Goal: Use online tool/utility: Utilize a website feature to perform a specific function

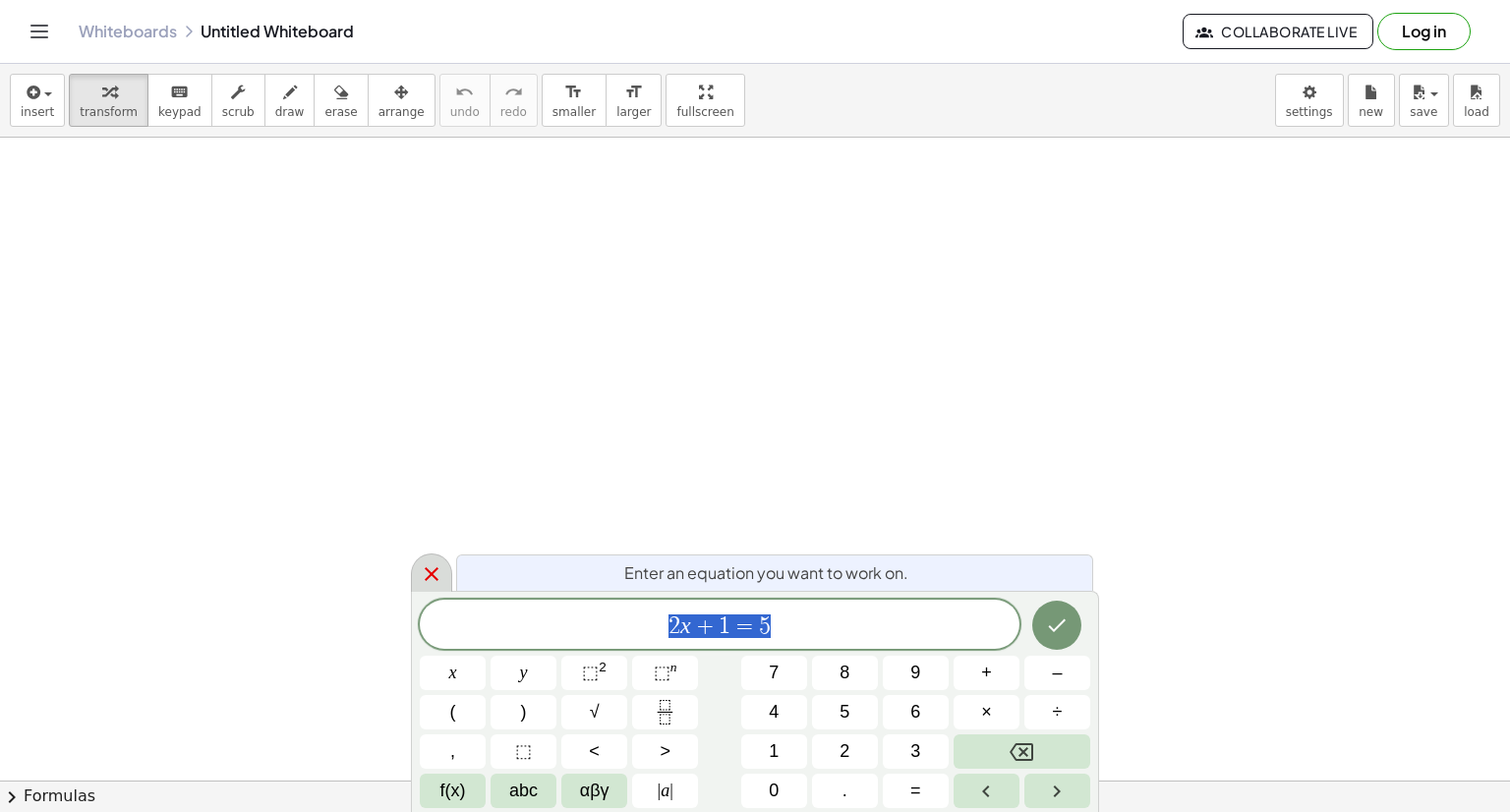
click at [427, 578] on icon at bounding box center [432, 574] width 24 height 24
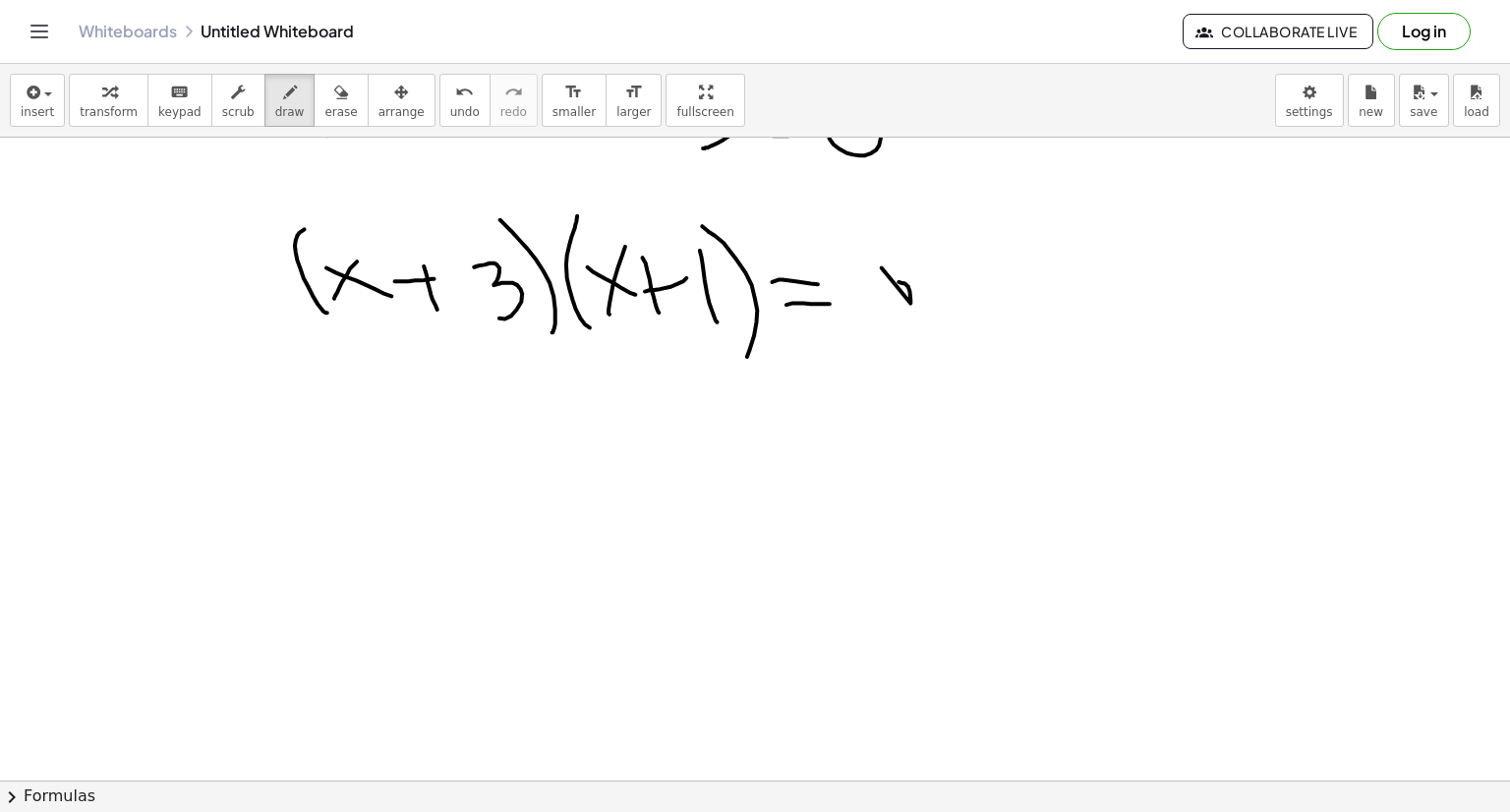
scroll to position [232, 0]
click at [440, 106] on button "undo undo" at bounding box center [465, 101] width 51 height 53
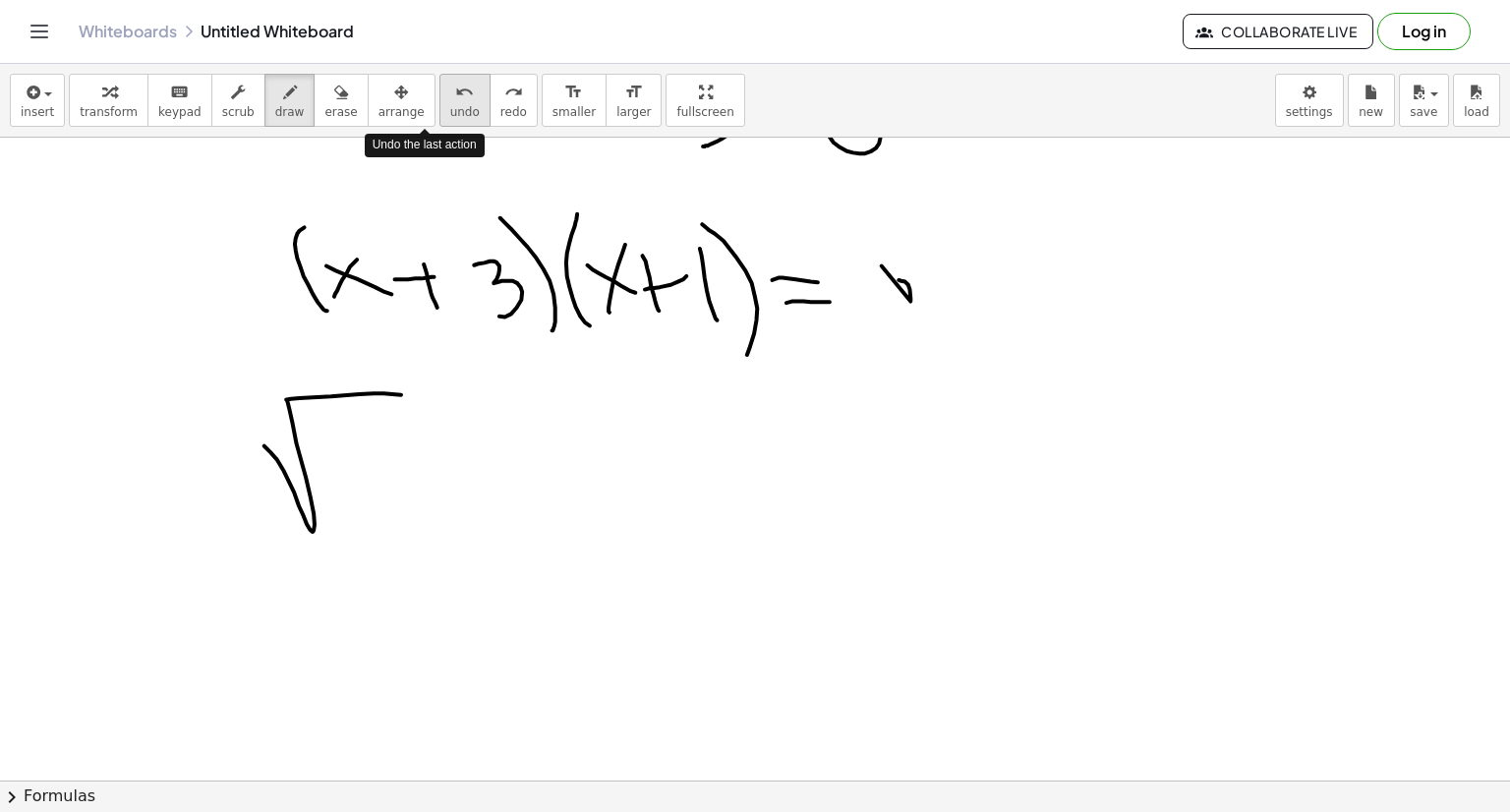
click at [440, 106] on button "undo undo" at bounding box center [465, 101] width 51 height 53
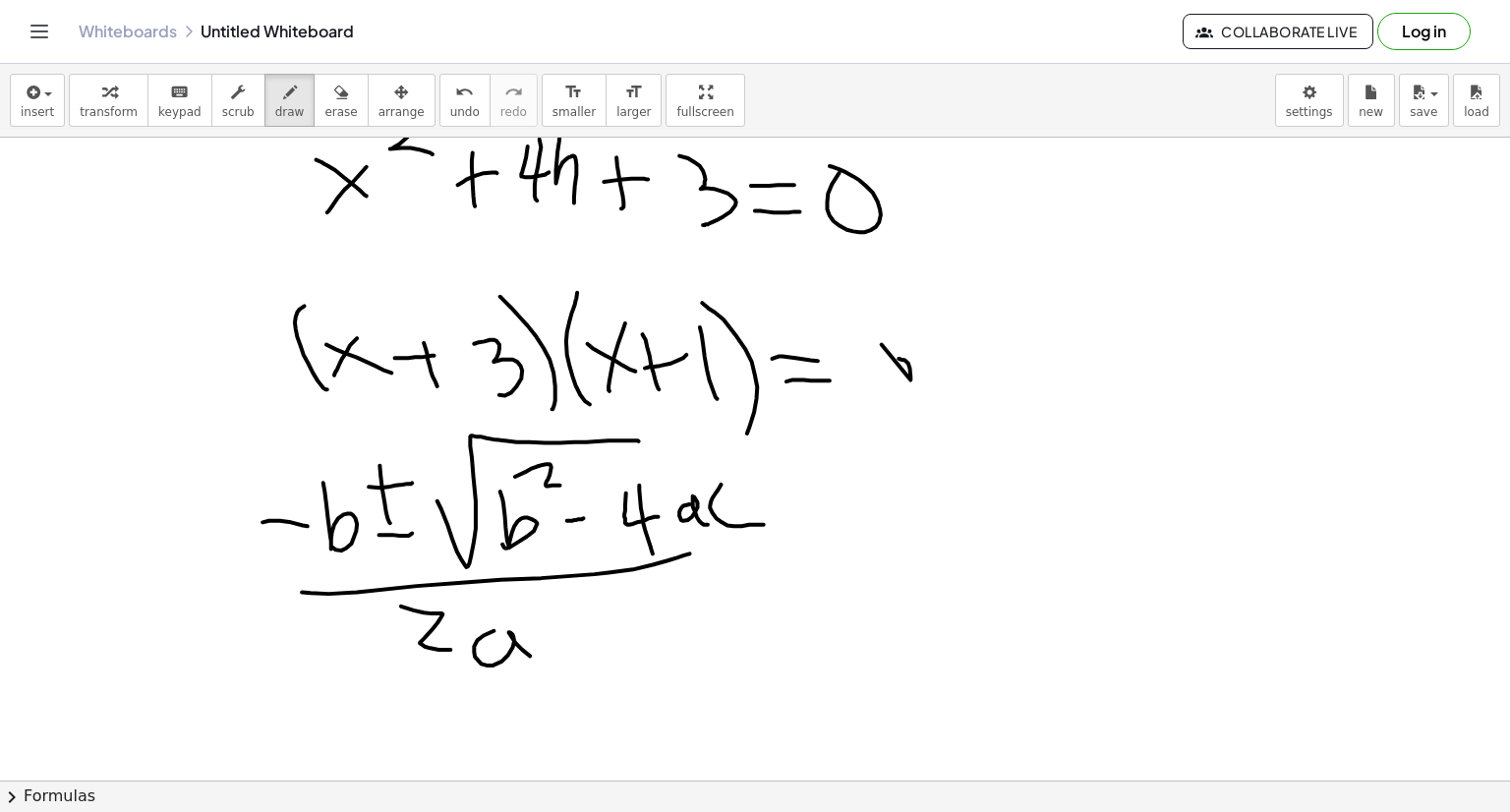
scroll to position [154, 0]
click at [455, 91] on icon "undo" at bounding box center [464, 93] width 19 height 24
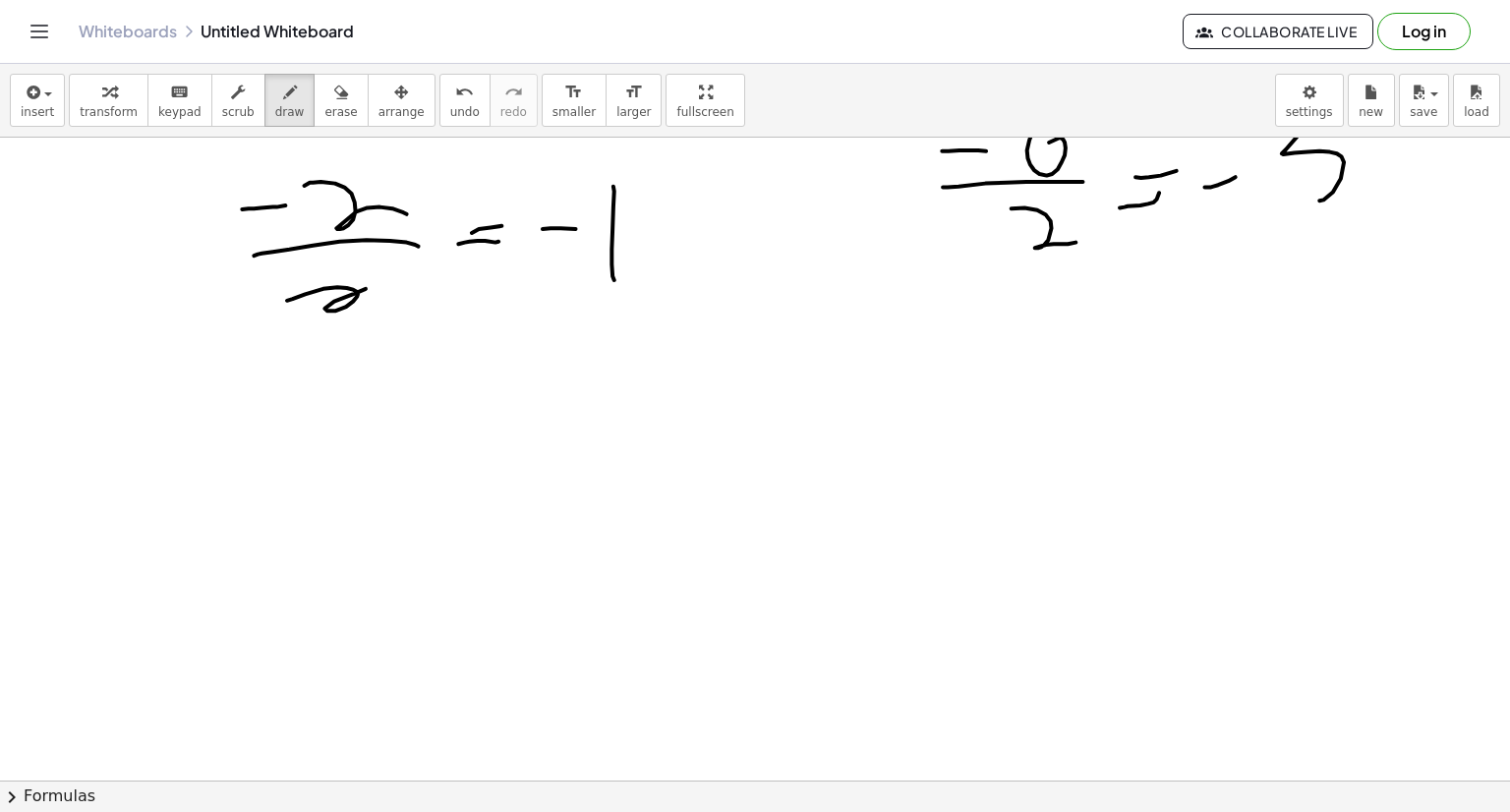
scroll to position [1679, 0]
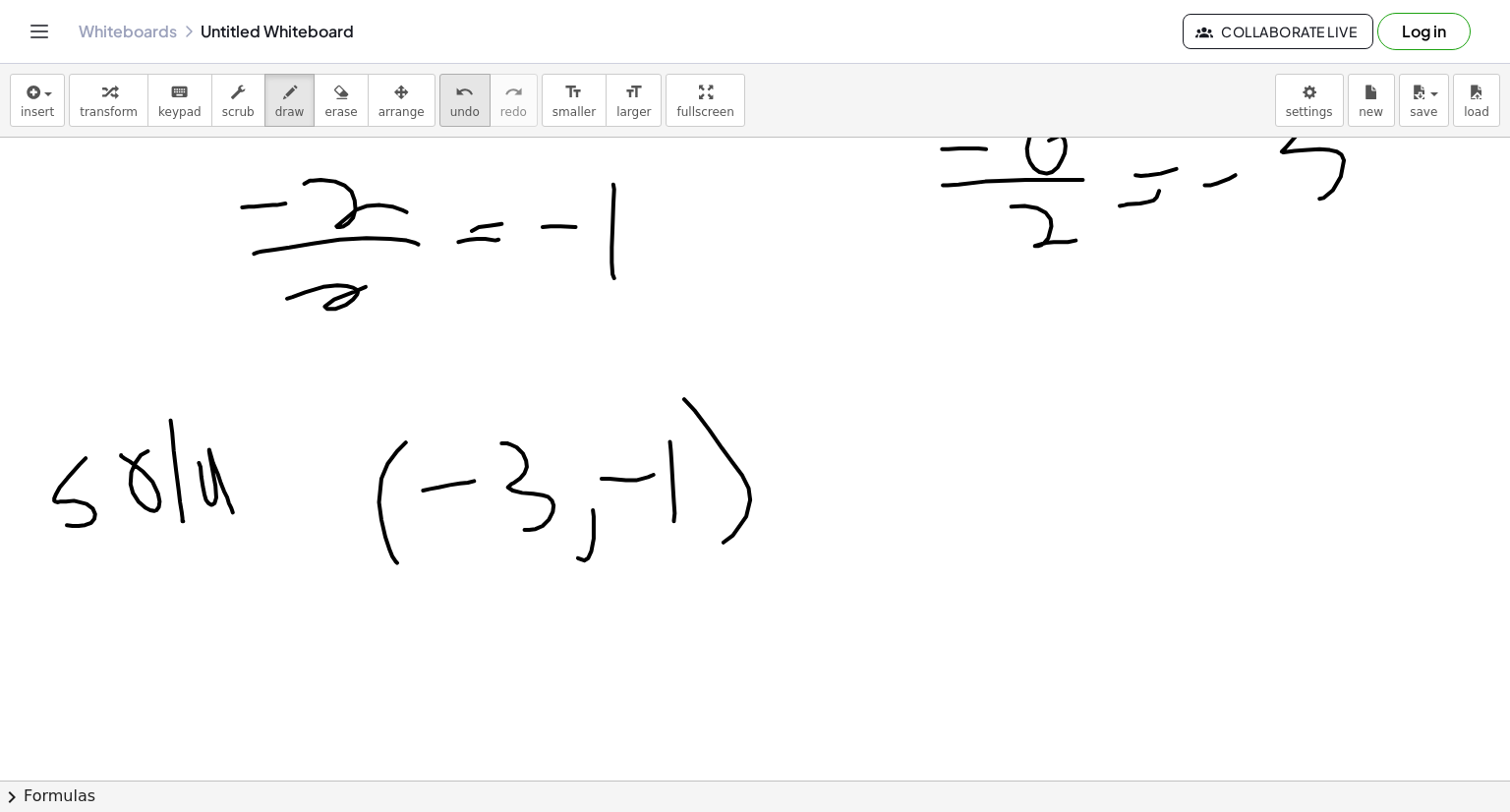
click at [455, 97] on icon "undo" at bounding box center [464, 93] width 19 height 24
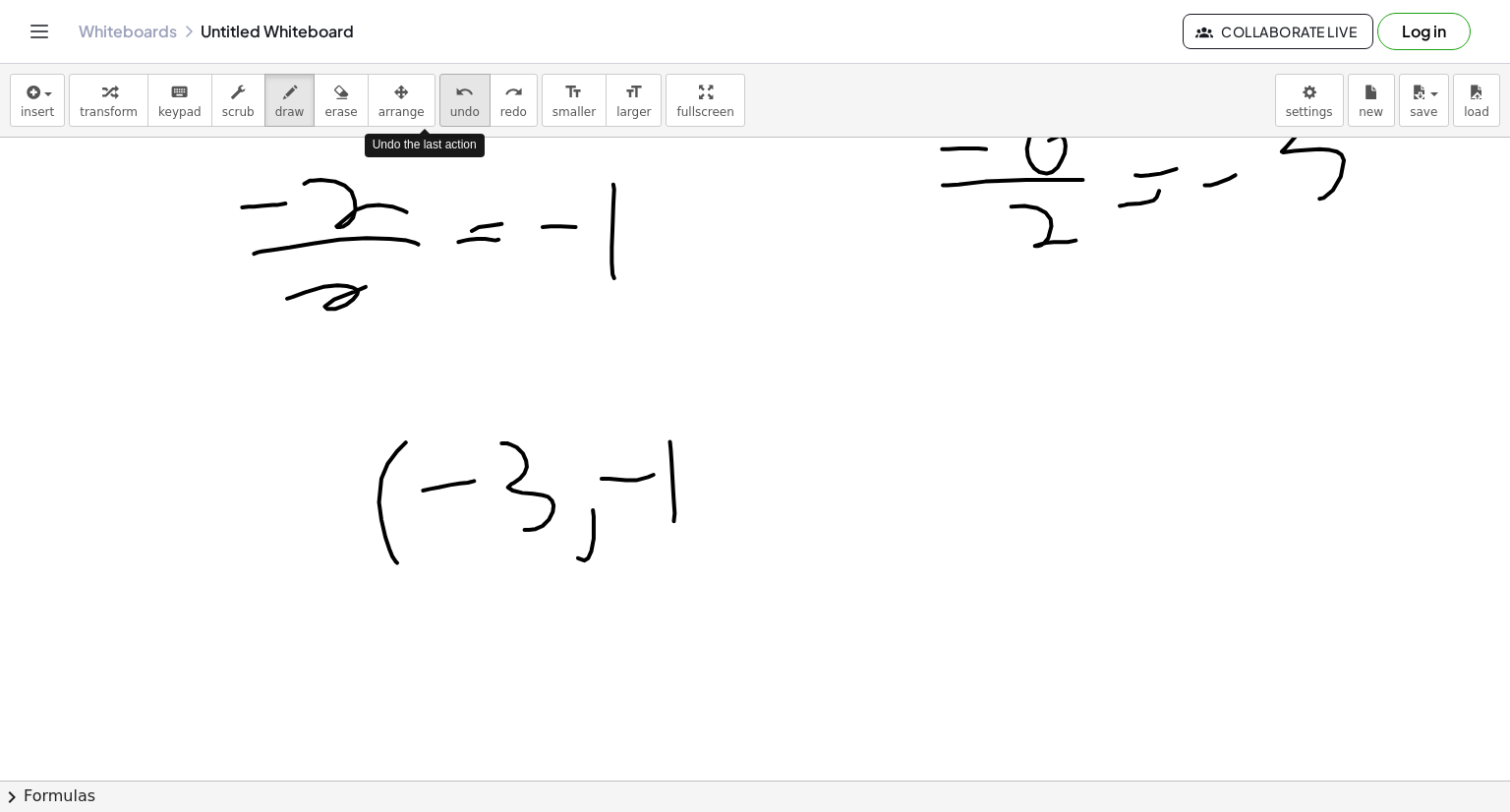
click at [455, 97] on icon "undo" at bounding box center [464, 93] width 19 height 24
click at [490, 99] on button "redo redo" at bounding box center [514, 101] width 48 height 53
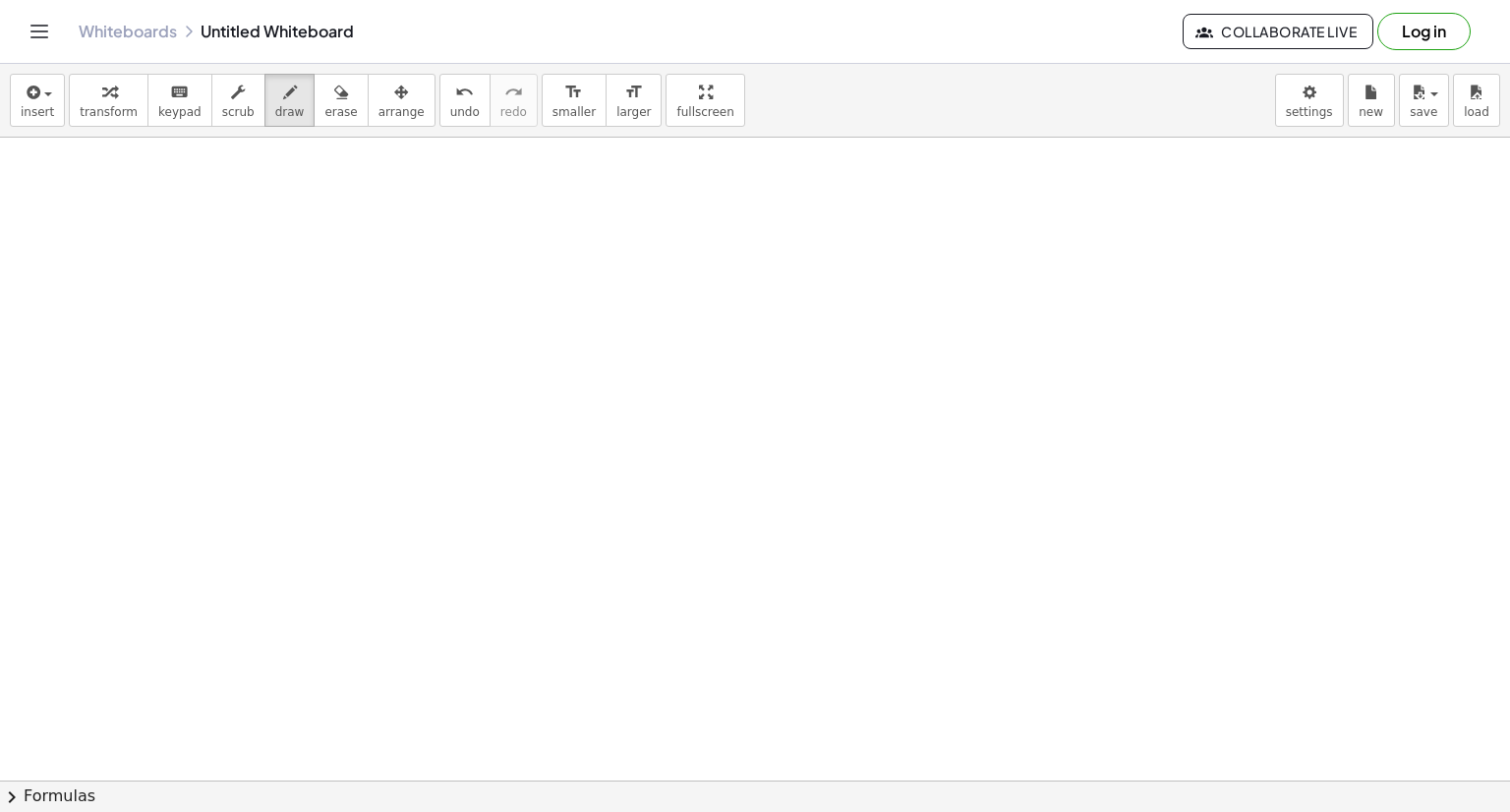
scroll to position [4536, 0]
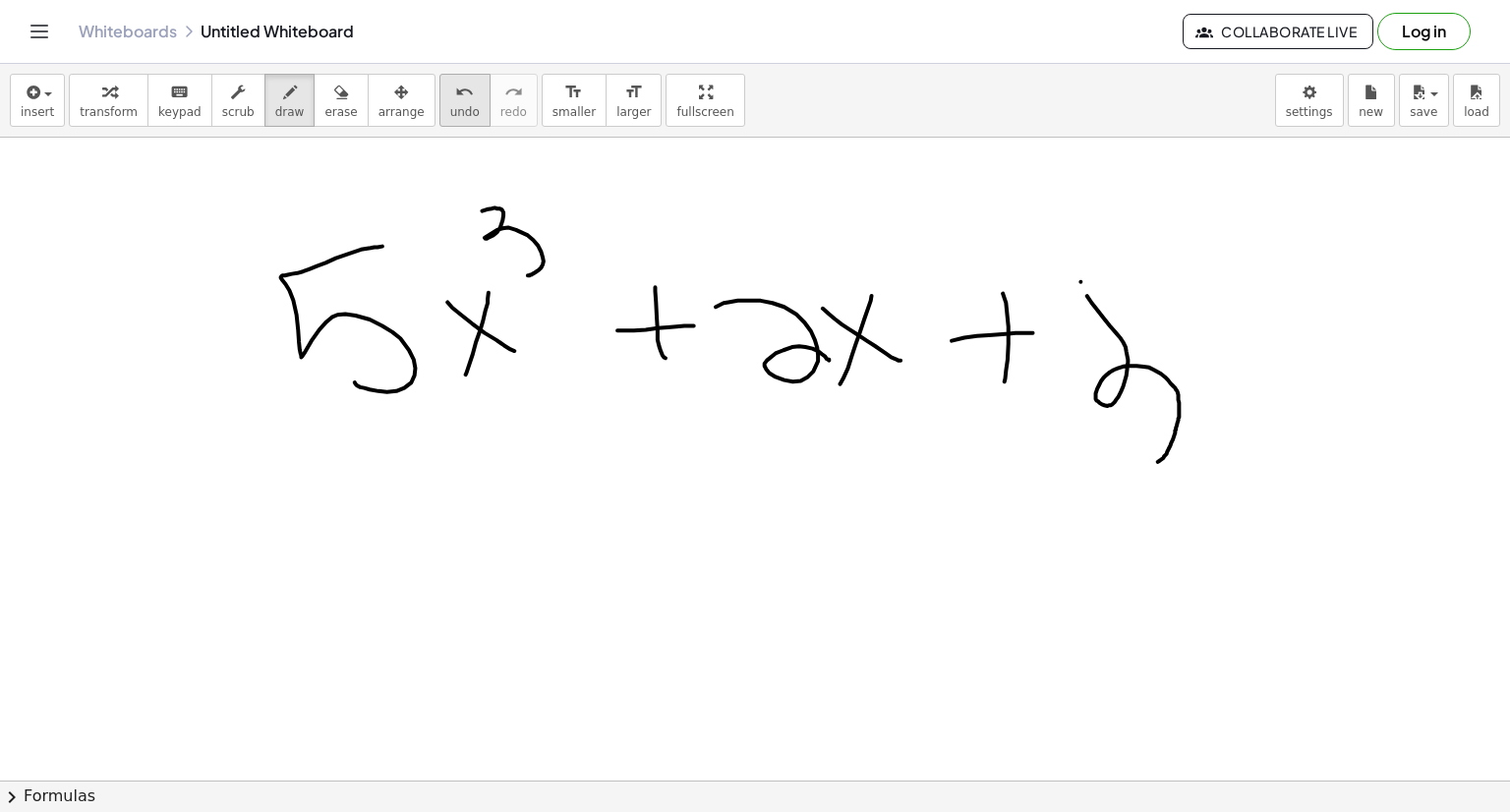
click at [455, 102] on icon "undo" at bounding box center [464, 93] width 19 height 24
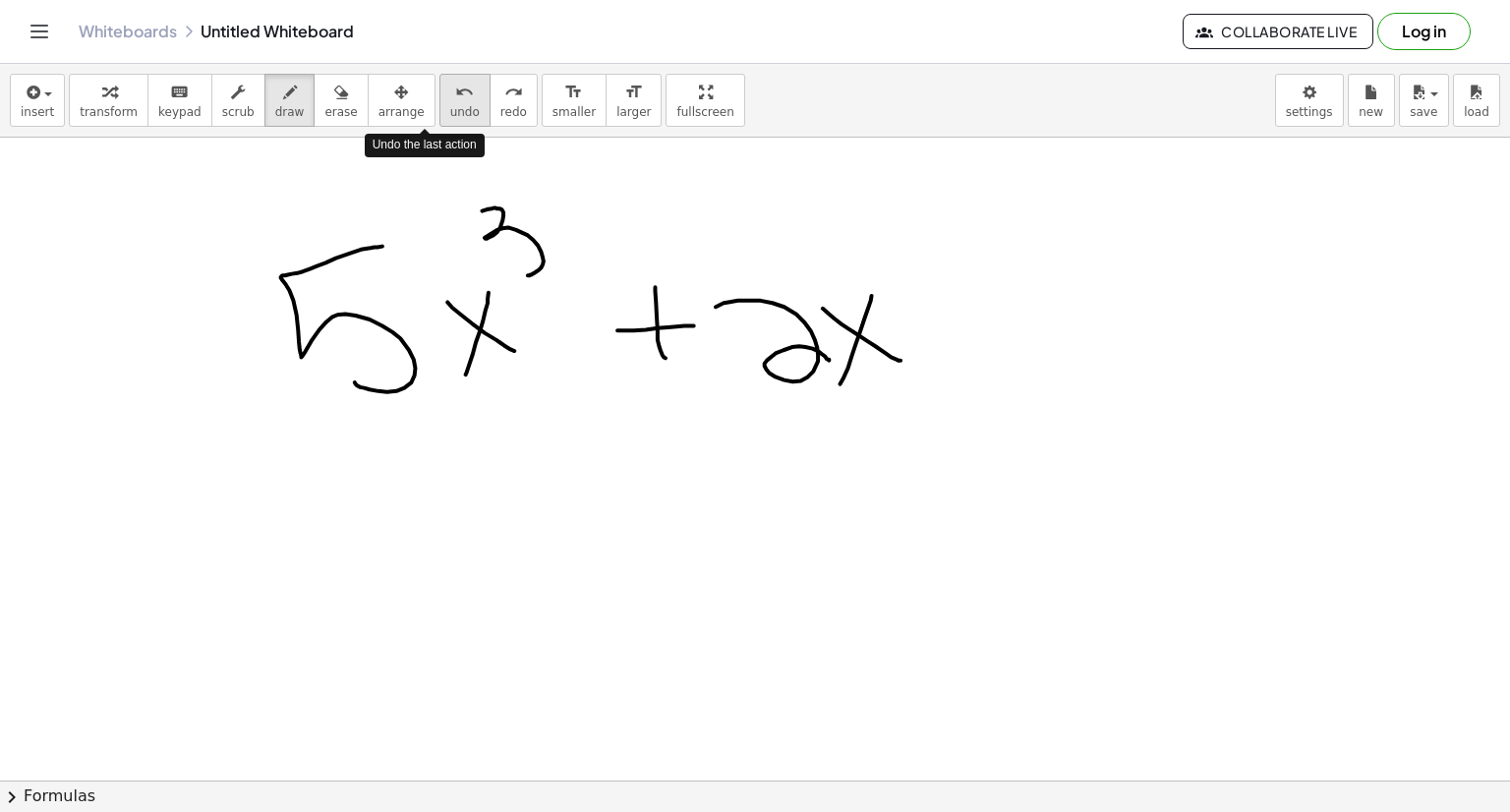
click at [455, 102] on icon "undo" at bounding box center [464, 93] width 19 height 24
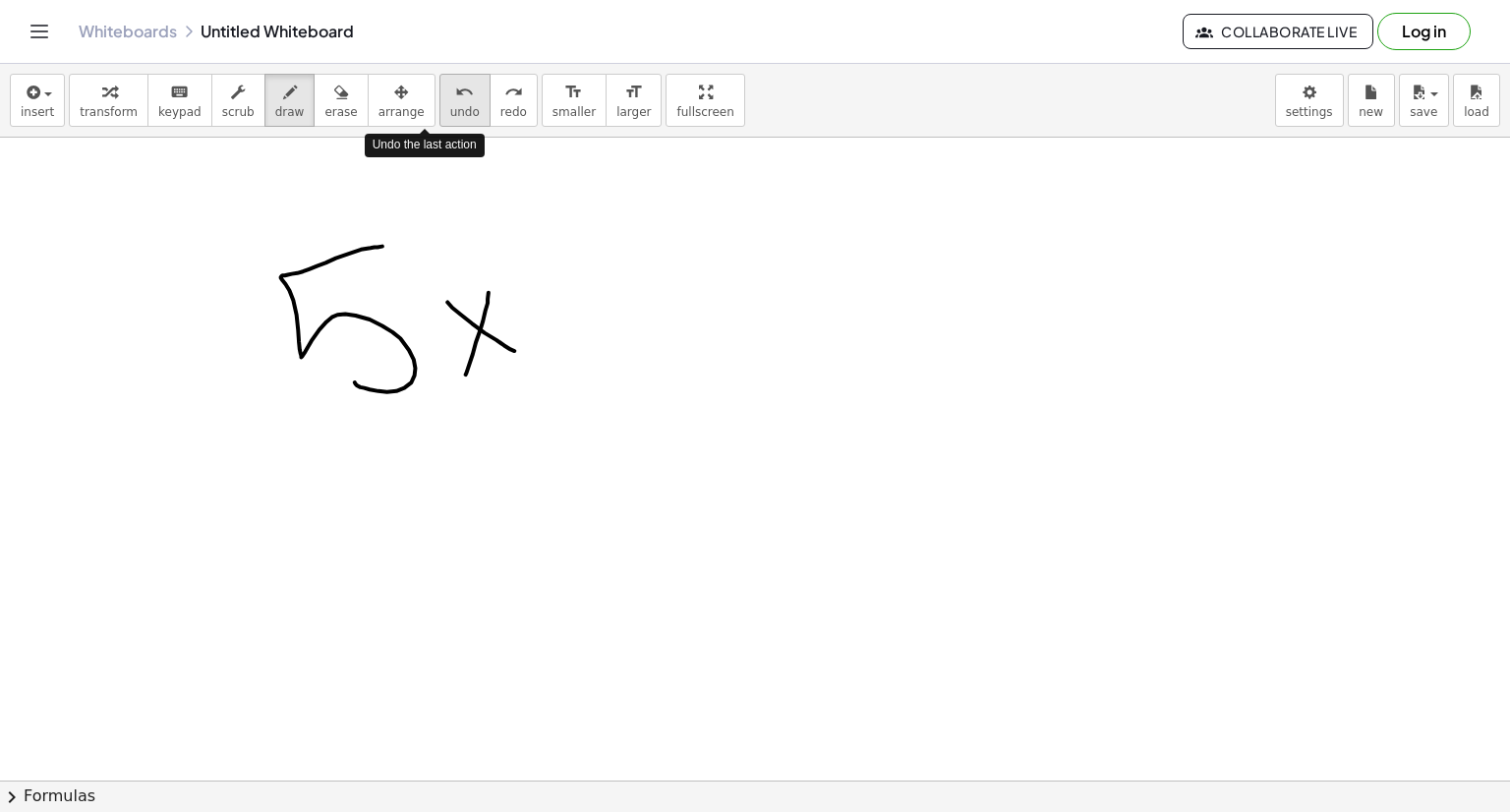
click at [455, 102] on icon "undo" at bounding box center [464, 93] width 19 height 24
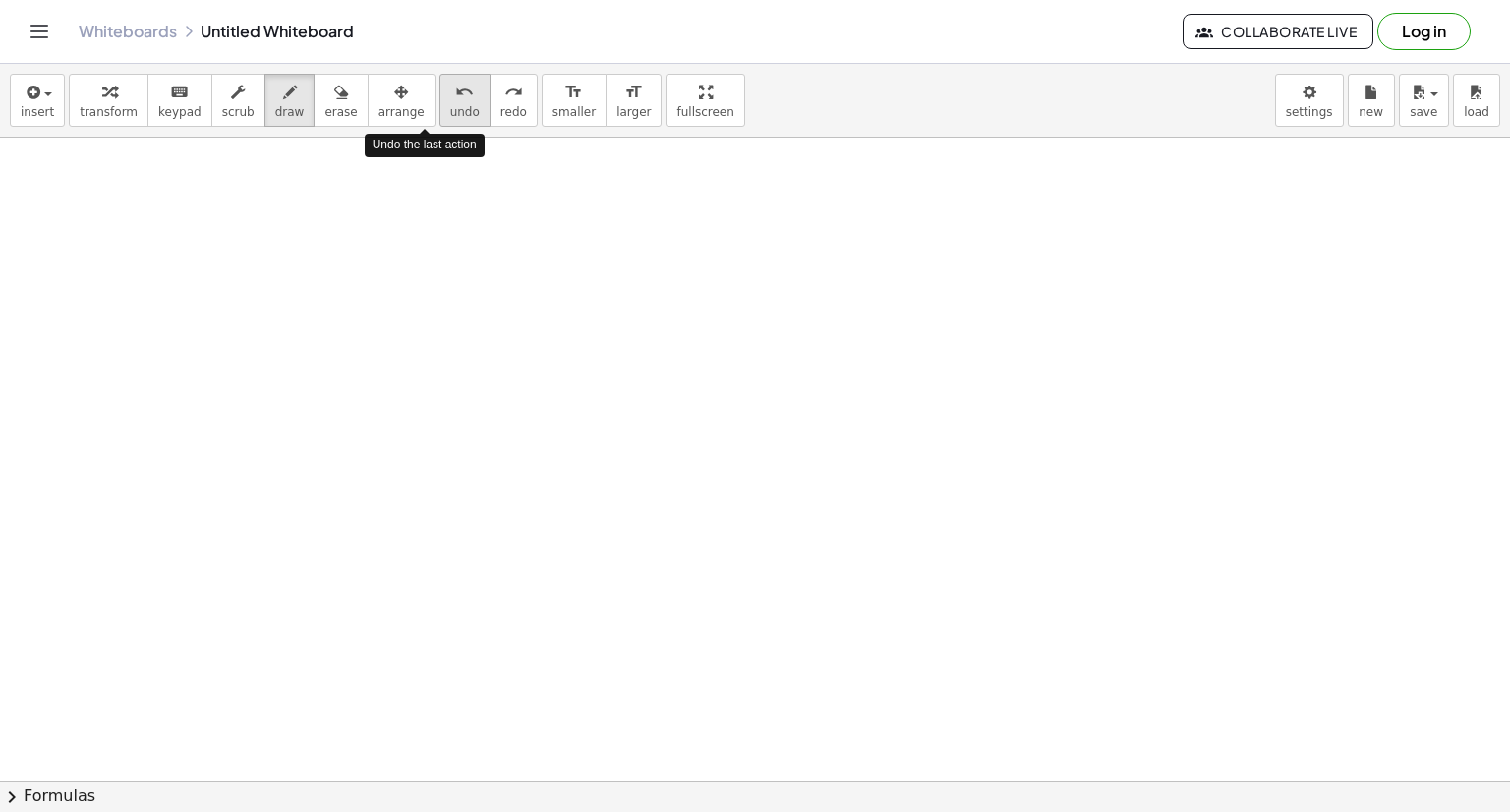
click at [455, 102] on icon "undo" at bounding box center [464, 93] width 19 height 24
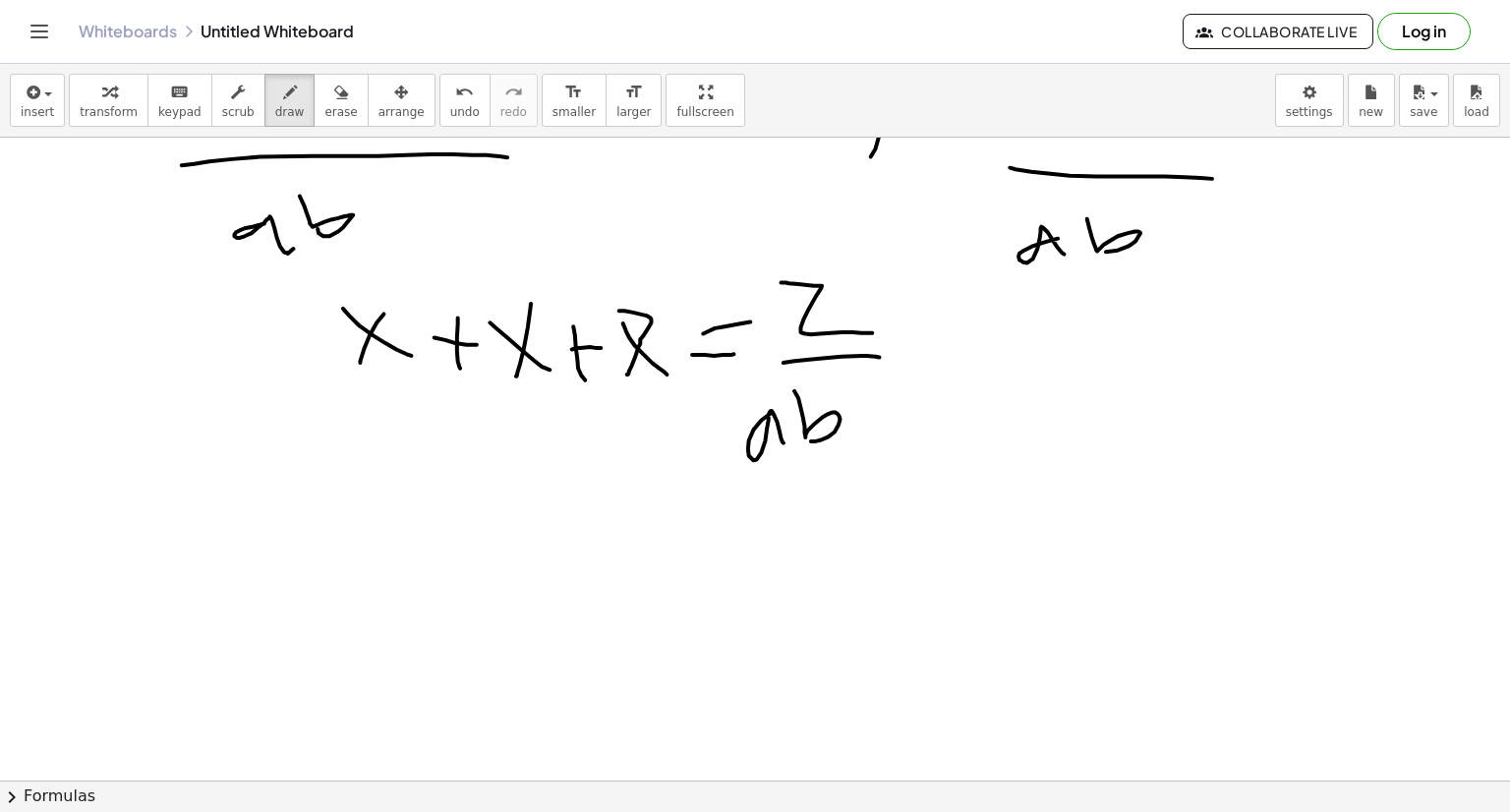
scroll to position [5722, 0]
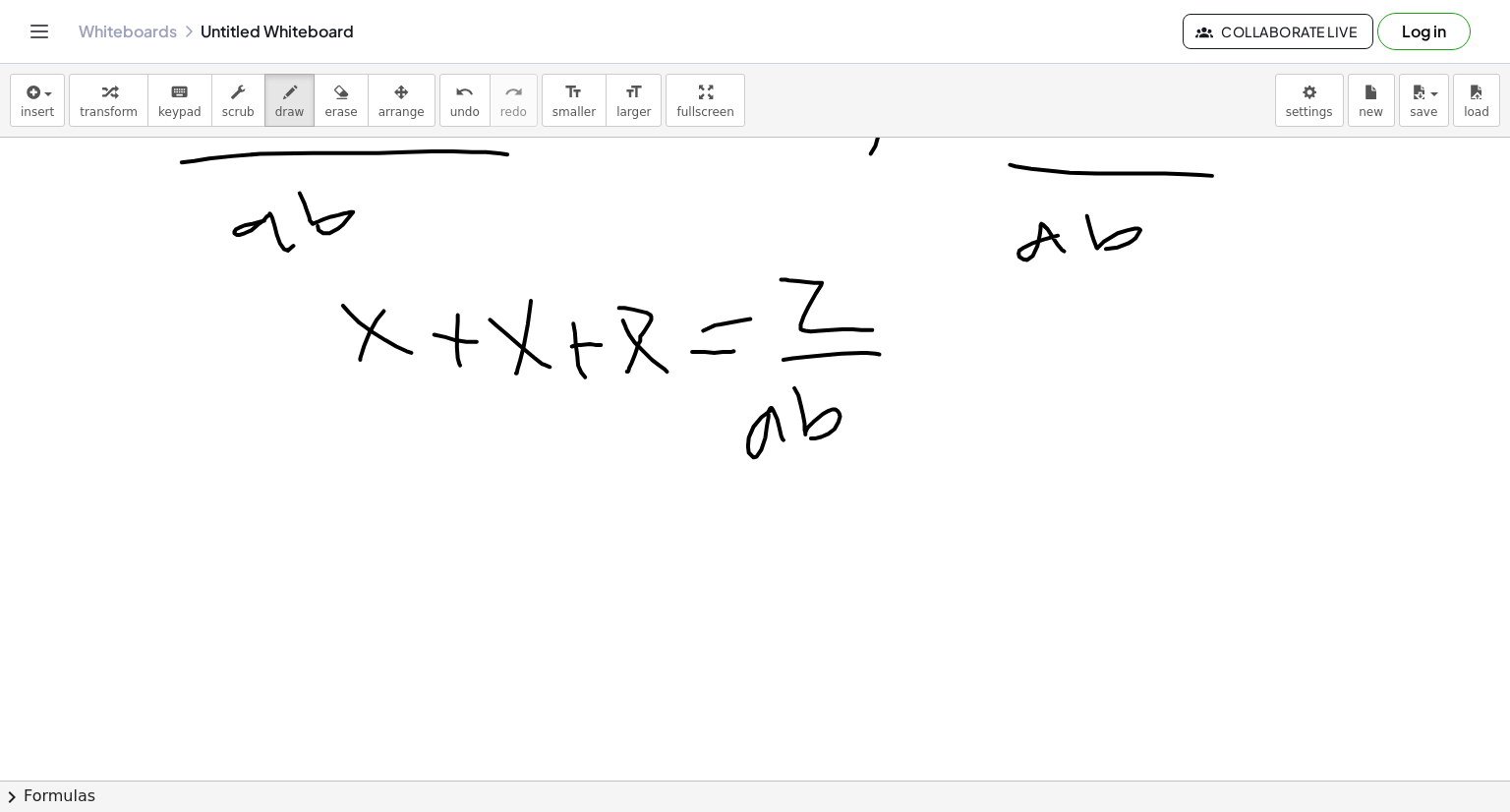
drag, startPoint x: 1051, startPoint y: 685, endPoint x: 882, endPoint y: 622, distance: 180.4
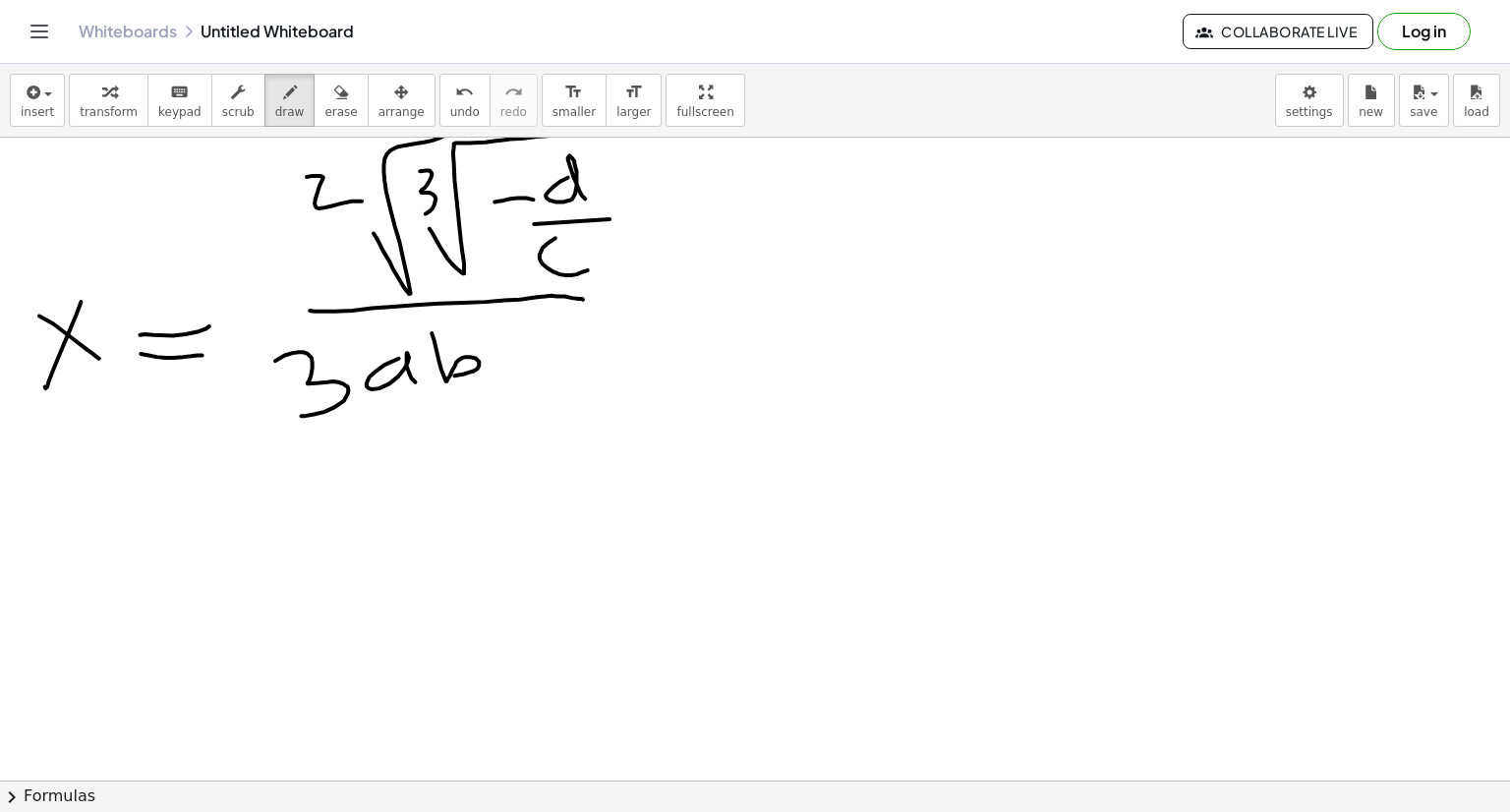
scroll to position [6644, 0]
